Goal: Task Accomplishment & Management: Manage account settings

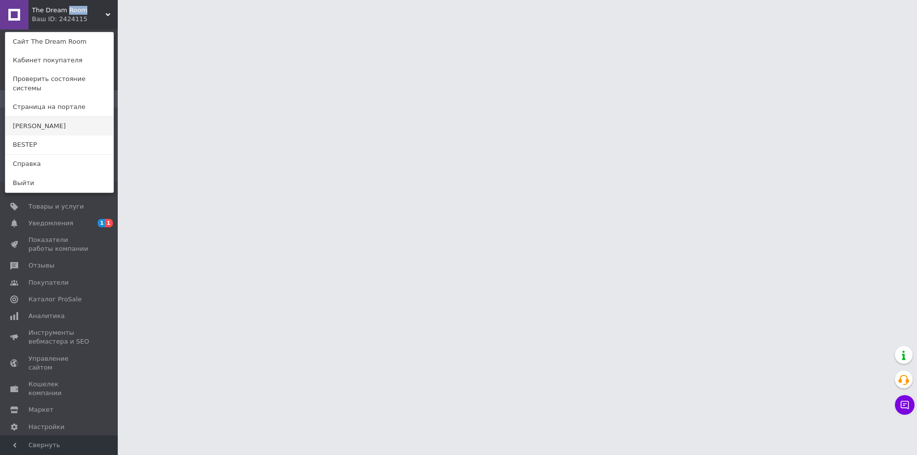
click at [35, 117] on link "[PERSON_NAME]" at bounding box center [59, 126] width 108 height 19
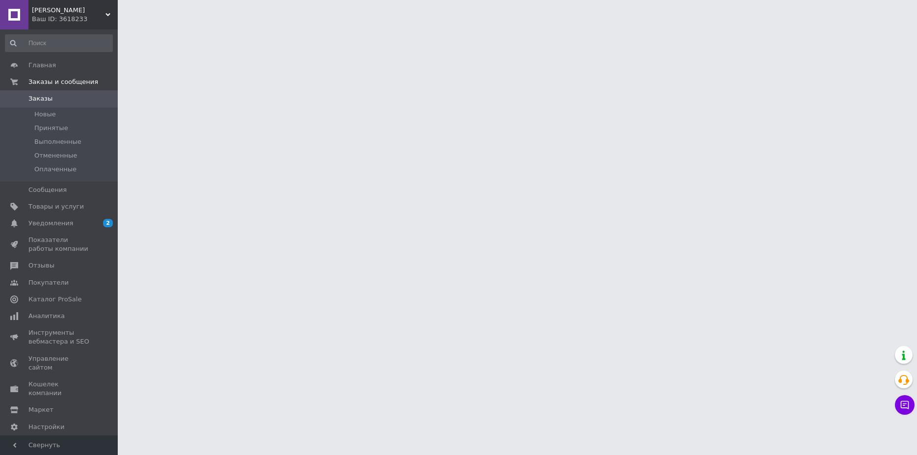
click at [67, 12] on span "[PERSON_NAME]" at bounding box center [69, 10] width 74 height 9
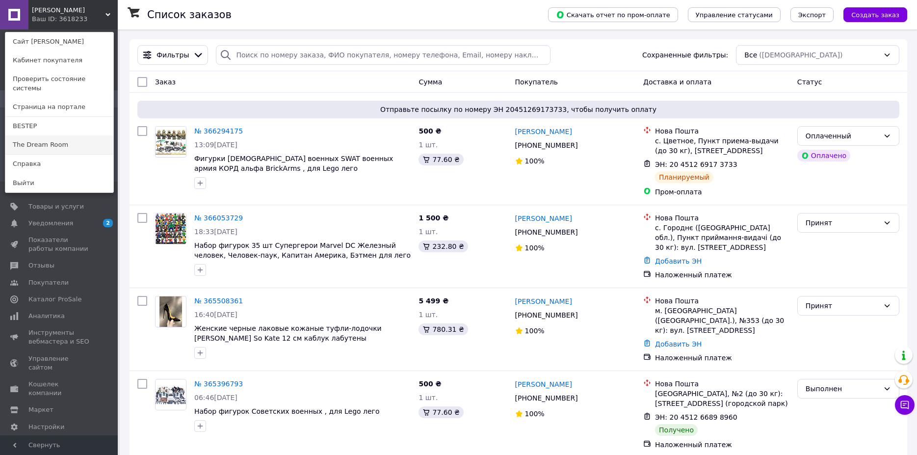
click at [36, 135] on link "The Dream Room" at bounding box center [59, 144] width 108 height 19
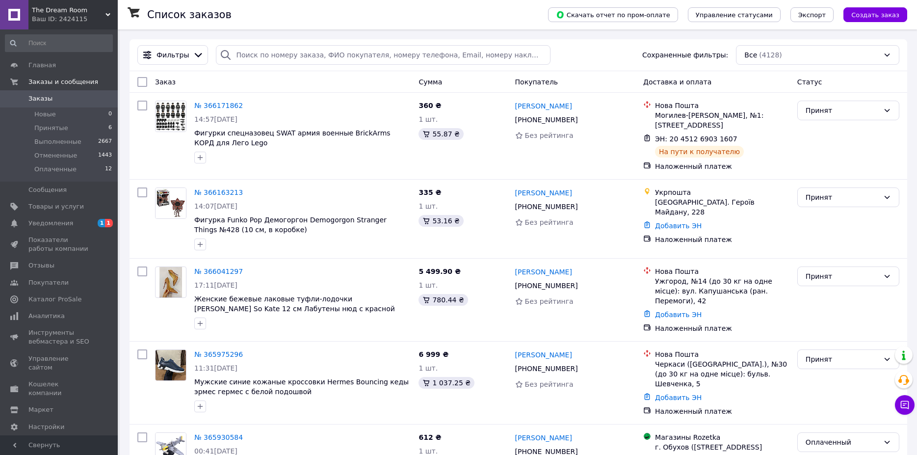
click at [56, 21] on div "Ваш ID: 2424115" at bounding box center [75, 19] width 86 height 9
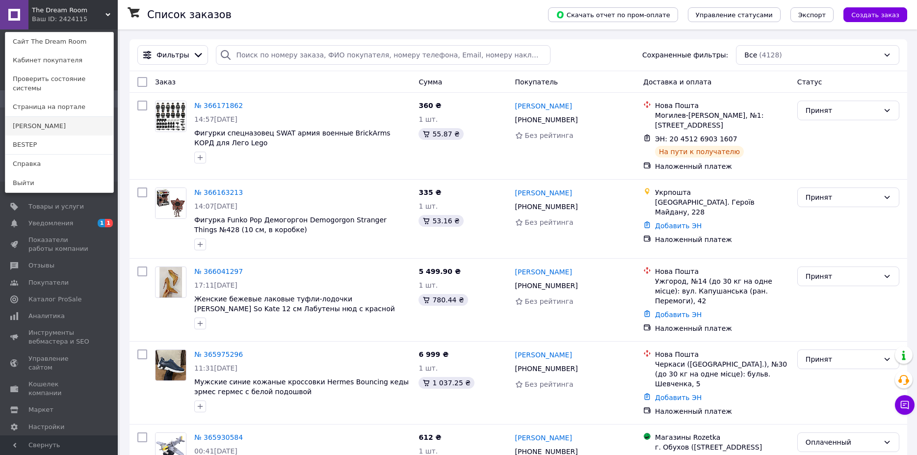
click at [27, 118] on link "[PERSON_NAME]" at bounding box center [59, 126] width 108 height 19
